Goal: Check status: Check status

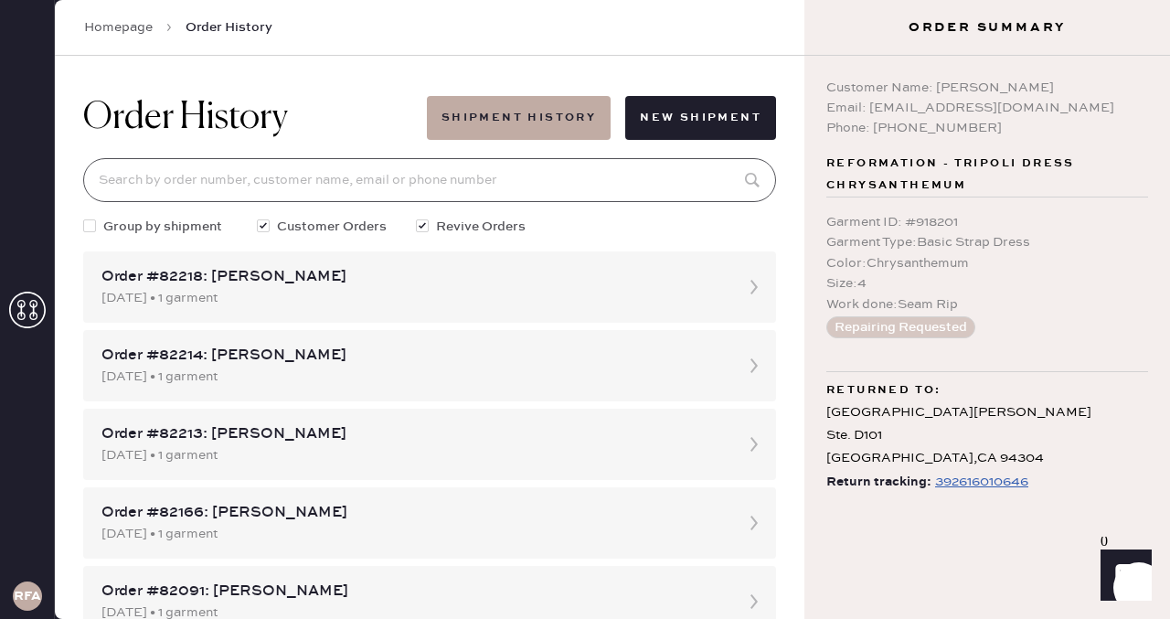
click at [561, 185] on input at bounding box center [429, 180] width 693 height 44
paste input "16692568373"
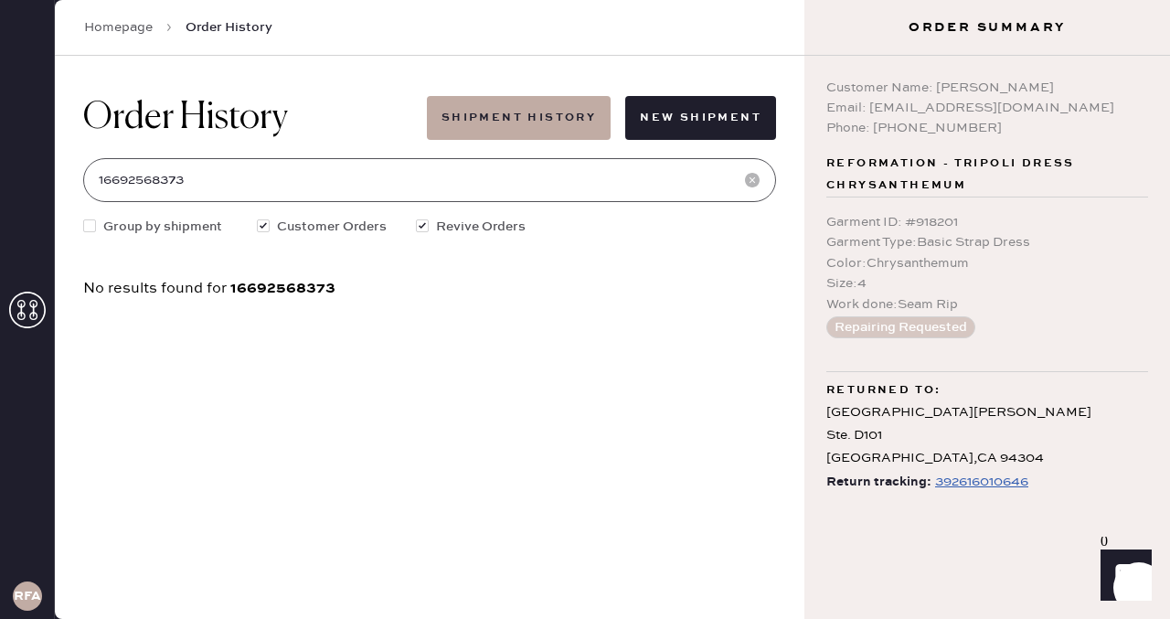
click at [105, 177] on input "16692568373" at bounding box center [429, 180] width 693 height 44
type input "6692568373"
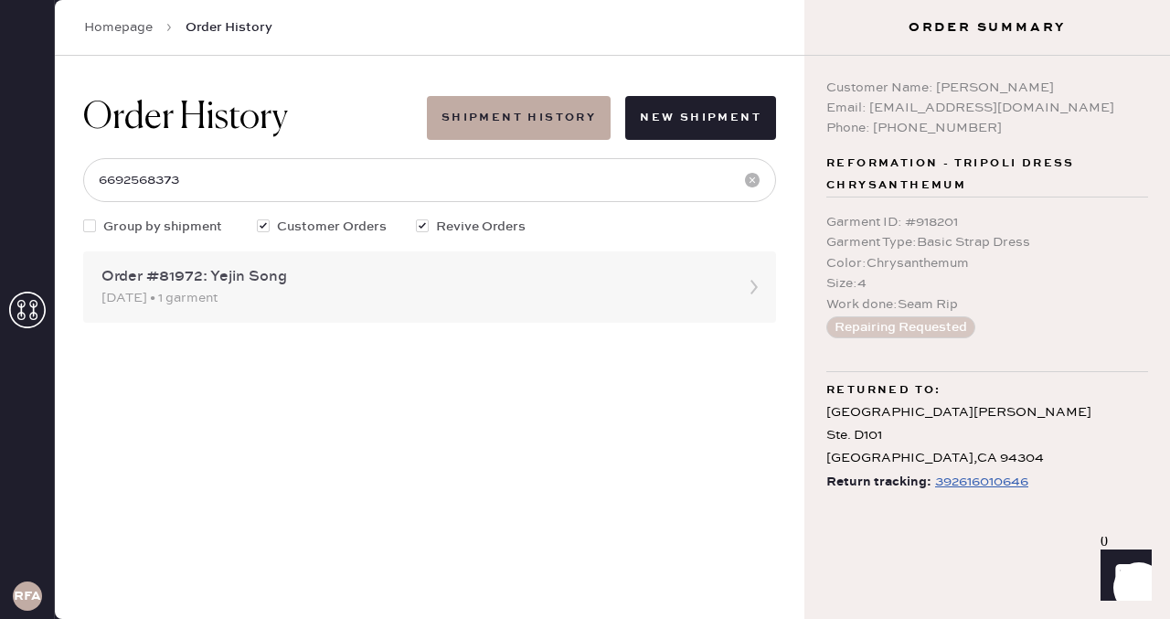
click at [270, 290] on div "[DATE] • 1 garment" at bounding box center [412, 298] width 623 height 20
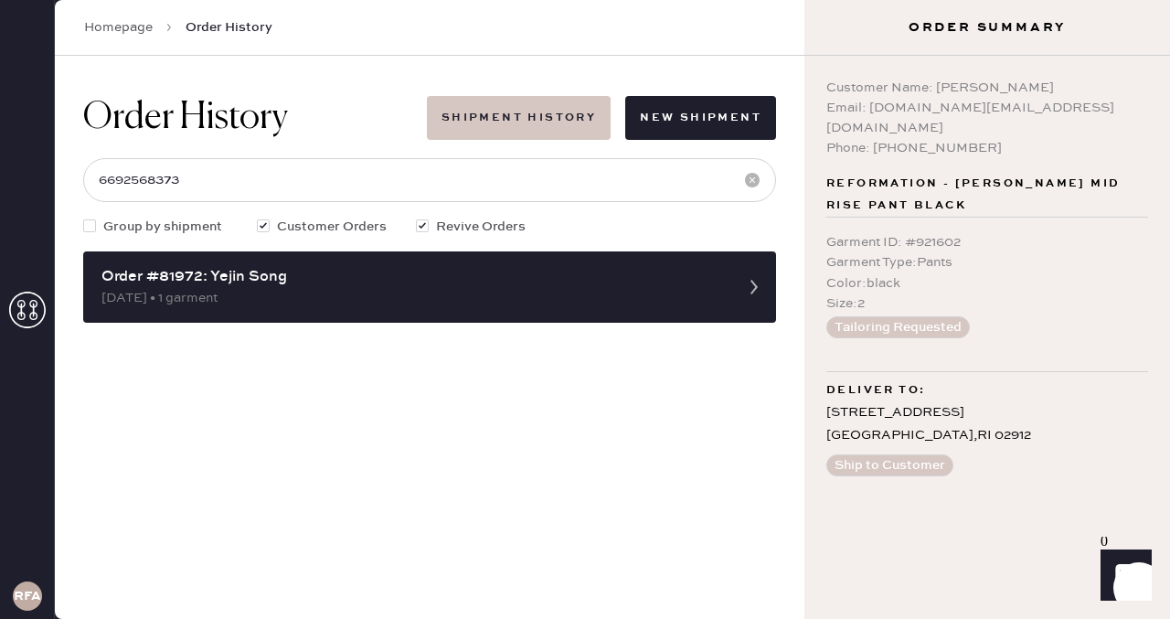
click at [504, 121] on button "Shipment History" at bounding box center [519, 118] width 184 height 44
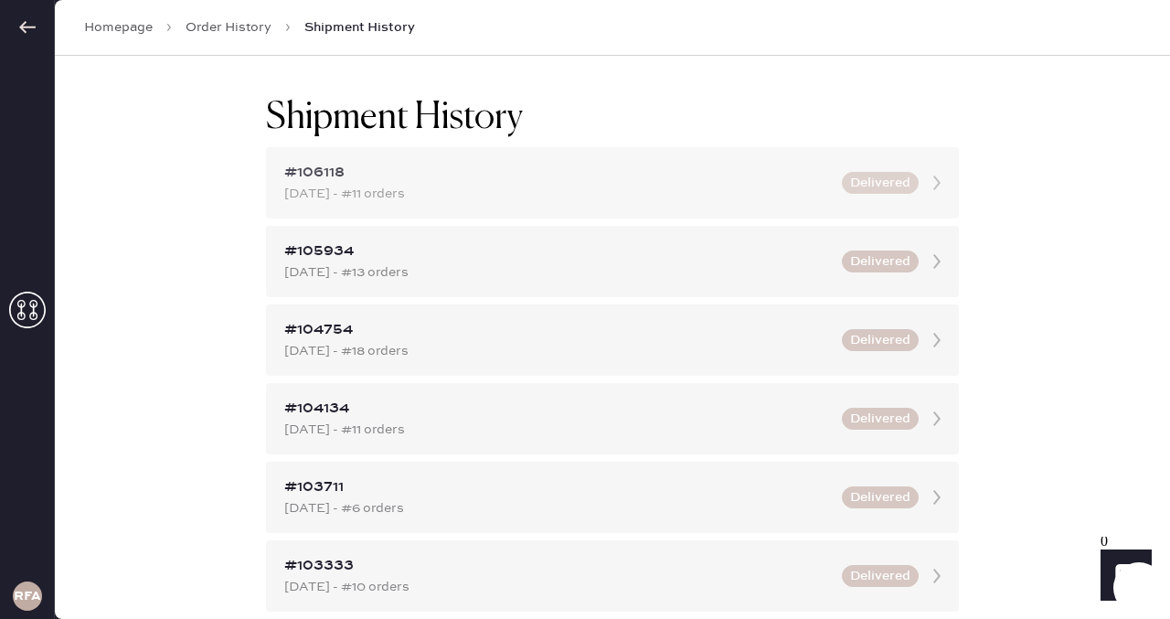
click at [494, 174] on div "#106118" at bounding box center [557, 173] width 546 height 22
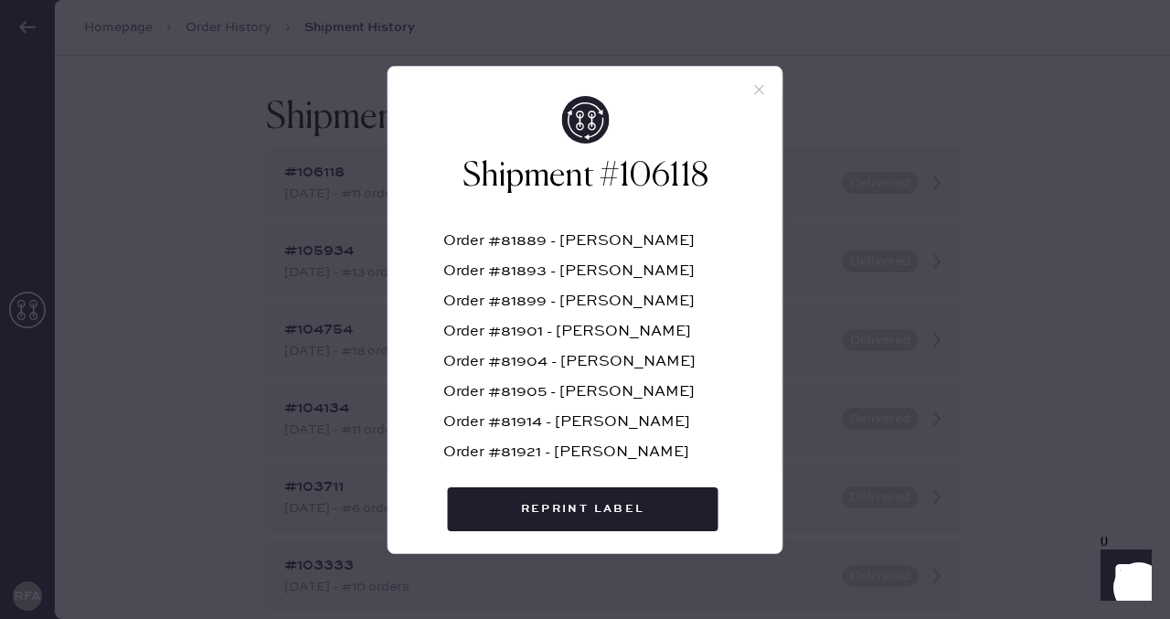
click at [758, 89] on use at bounding box center [759, 89] width 10 height 10
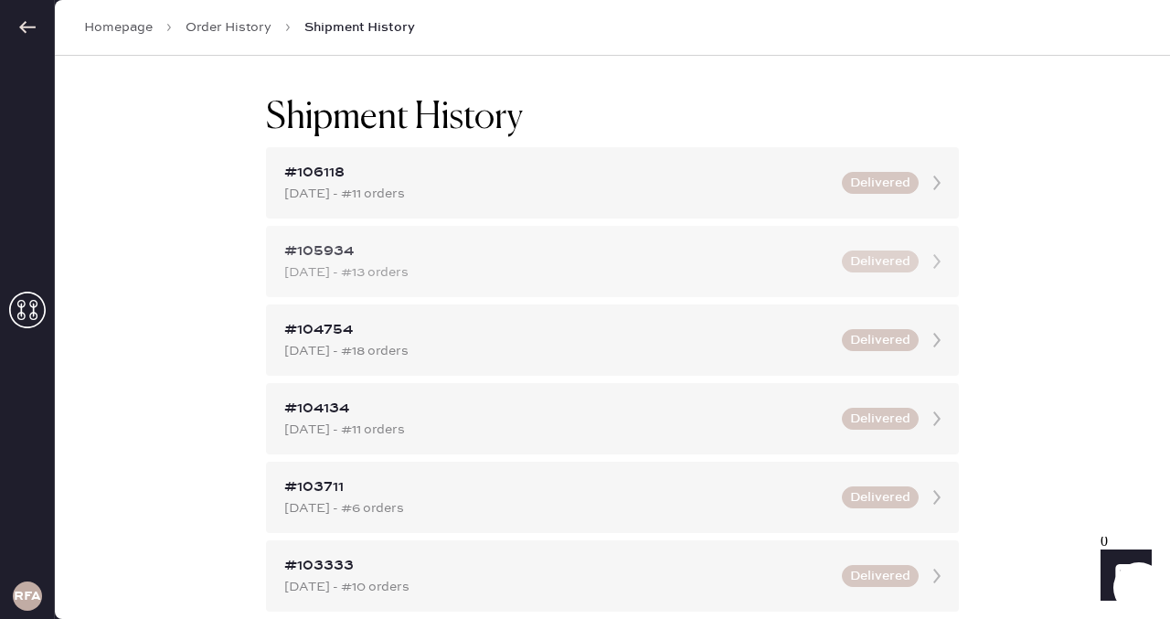
click at [372, 258] on div "#105934" at bounding box center [557, 251] width 546 height 22
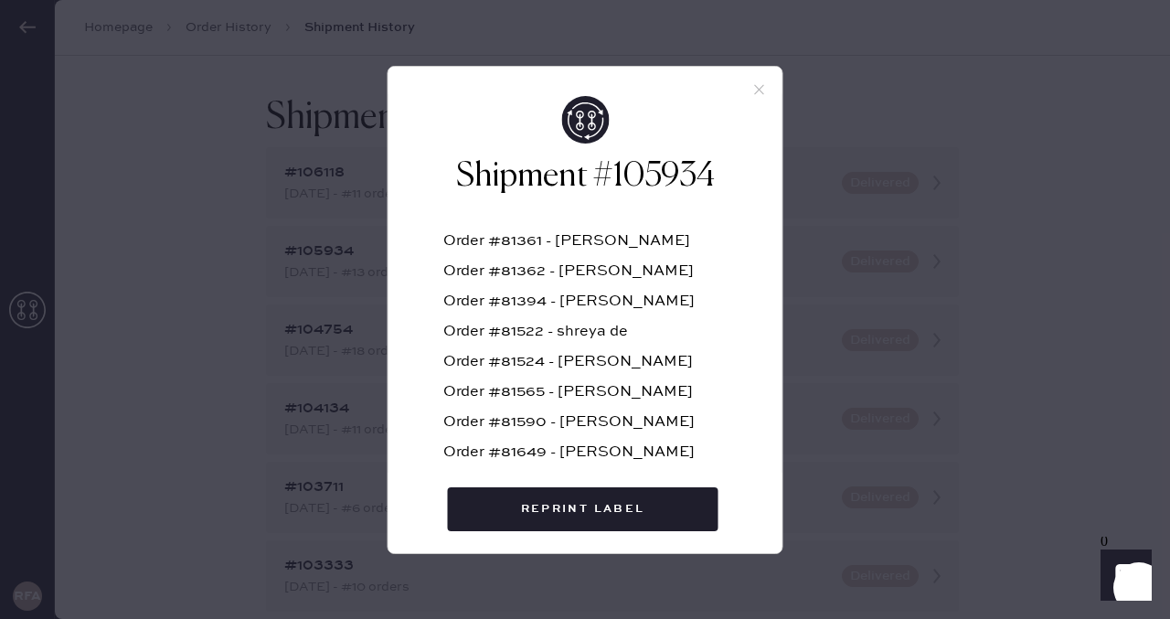
click at [761, 84] on icon at bounding box center [759, 89] width 16 height 16
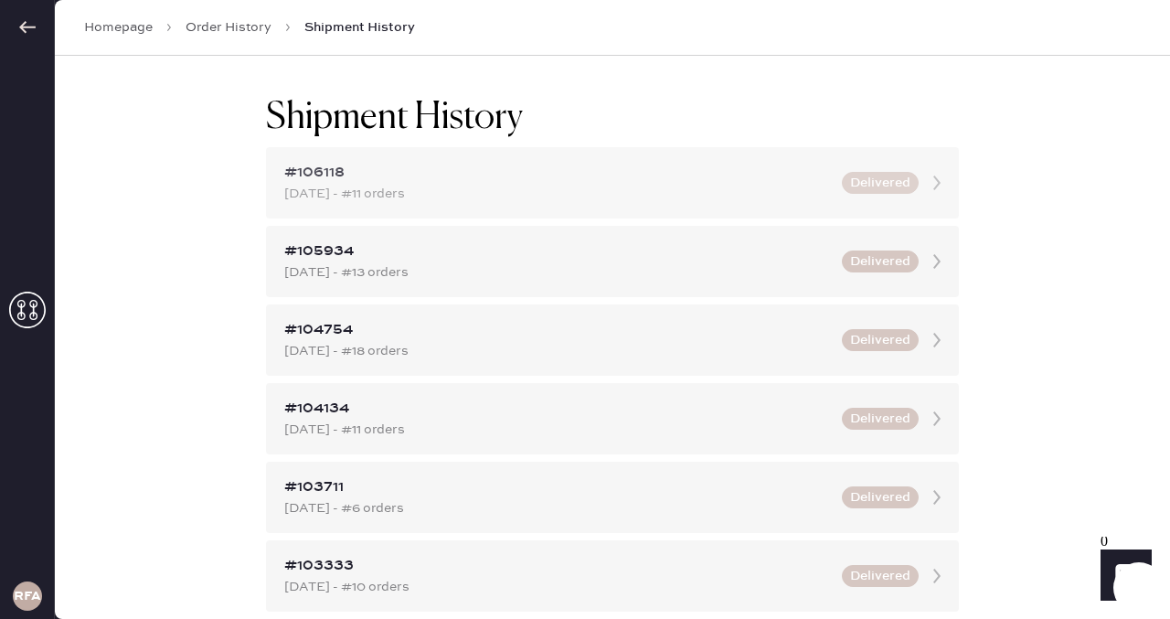
click at [636, 167] on div "#106118" at bounding box center [557, 173] width 546 height 22
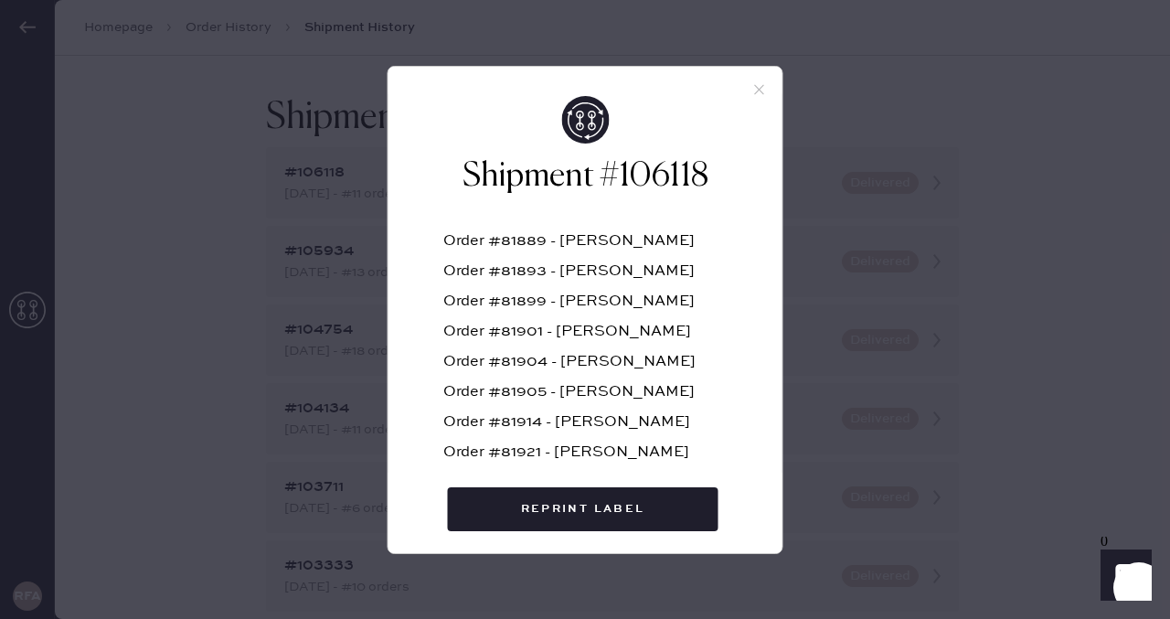
click at [760, 88] on icon at bounding box center [759, 89] width 16 height 16
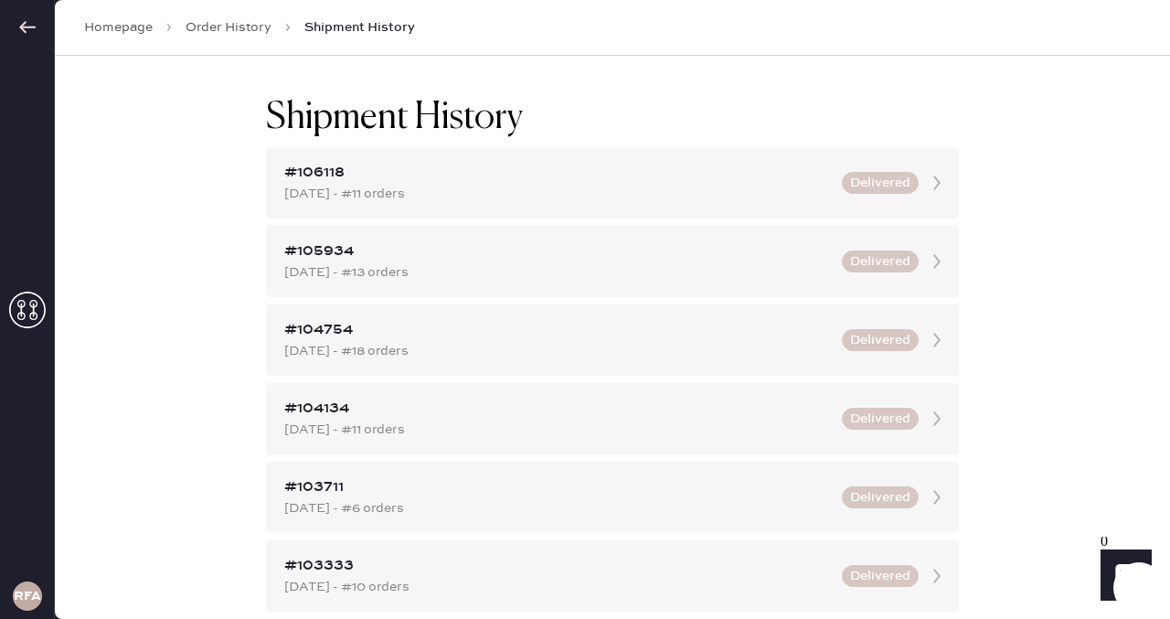
click at [221, 26] on link "Order History" at bounding box center [229, 27] width 86 height 18
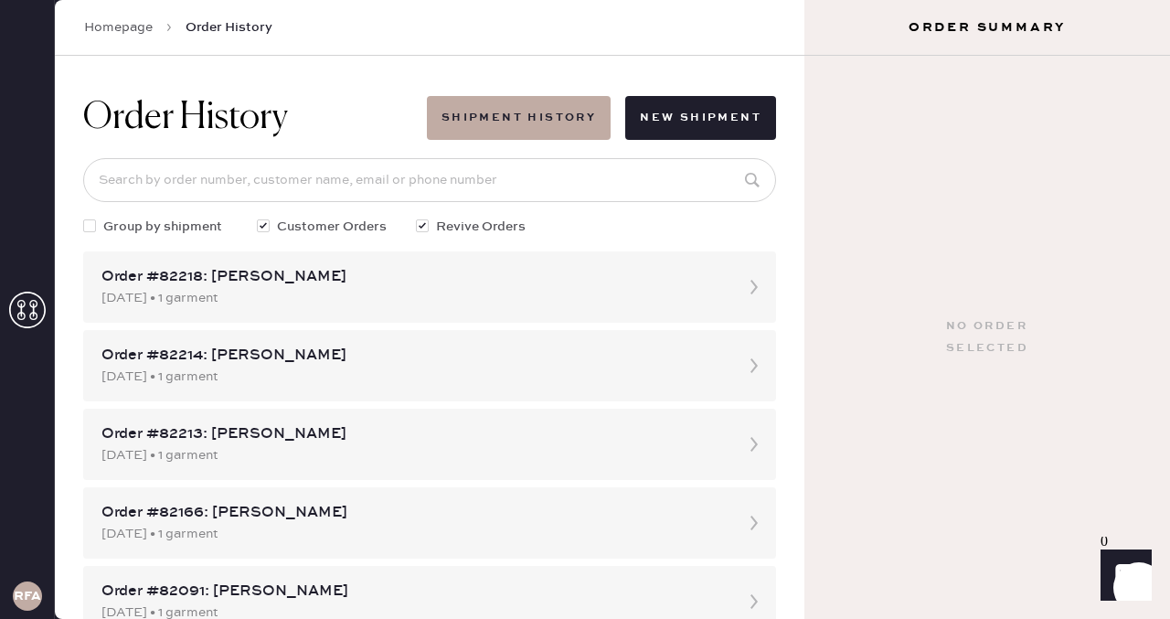
click at [134, 19] on link "Homepage" at bounding box center [118, 27] width 69 height 18
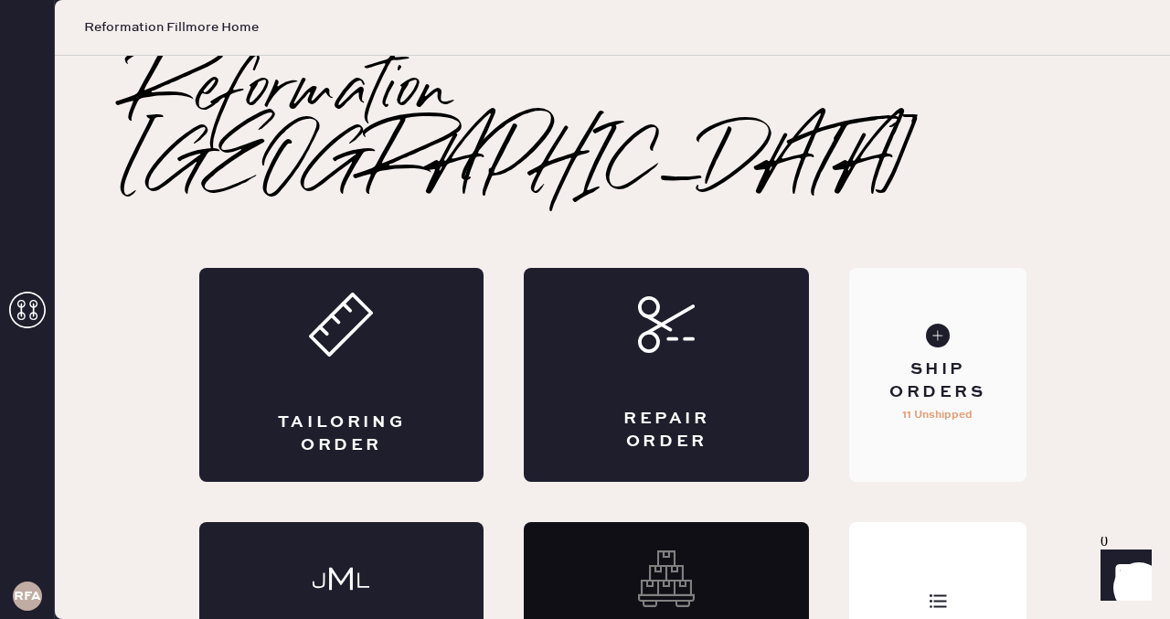
click at [955, 358] on div "Ship Orders" at bounding box center [937, 381] width 147 height 46
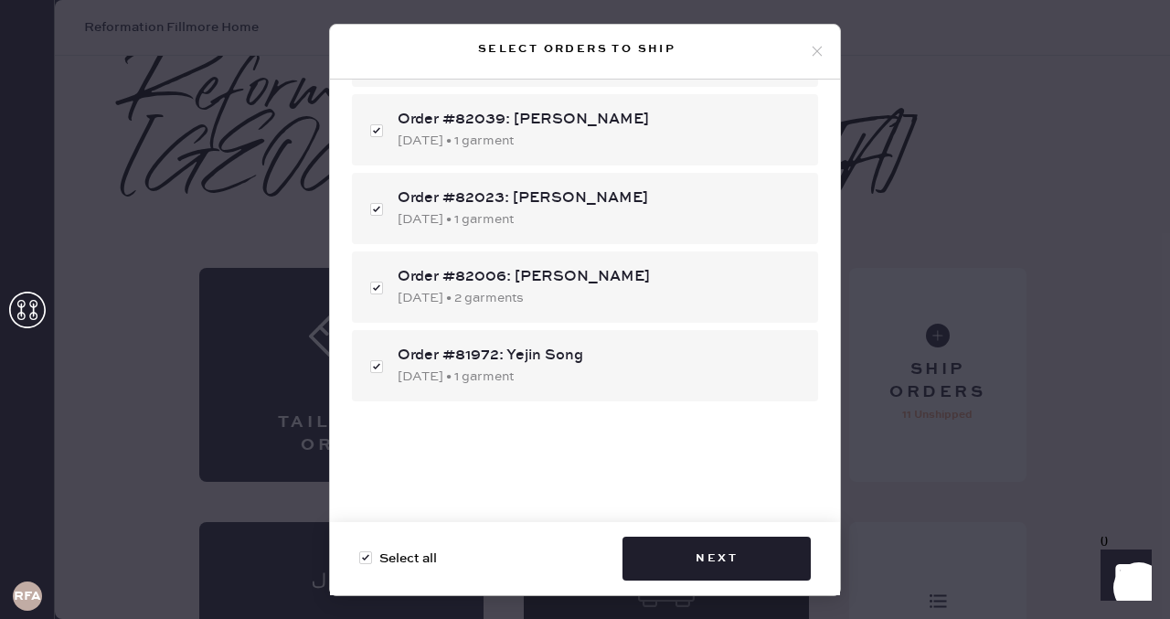
scroll to position [587, 0]
